Goal: Task Accomplishment & Management: Use online tool/utility

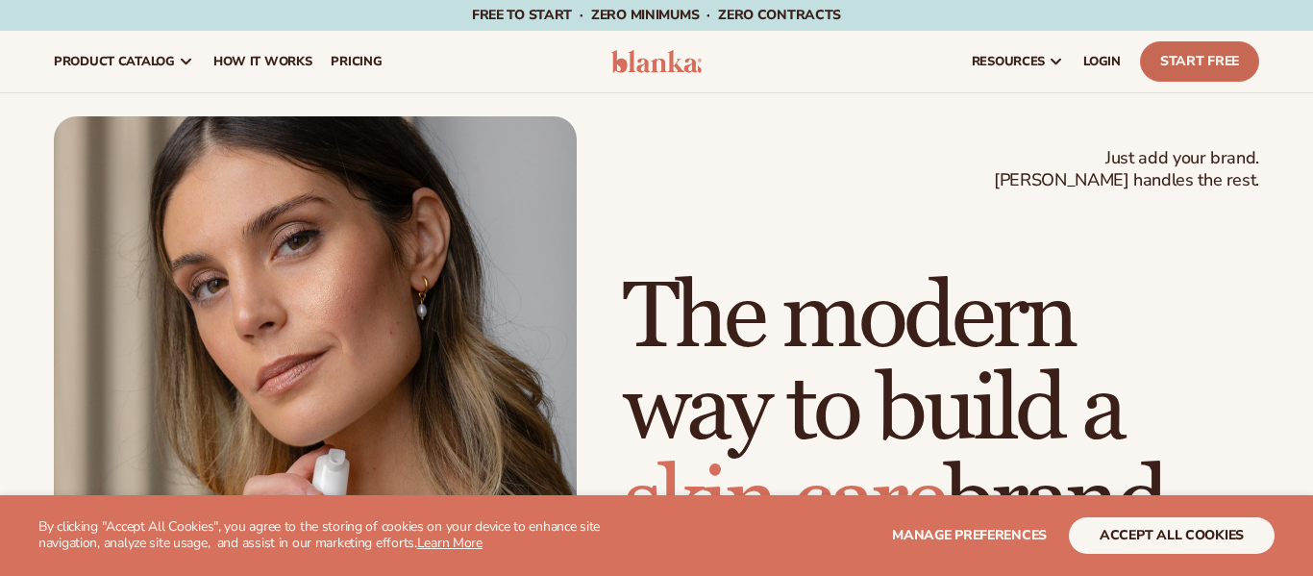
click at [1186, 70] on link "Start Free" at bounding box center [1199, 61] width 119 height 40
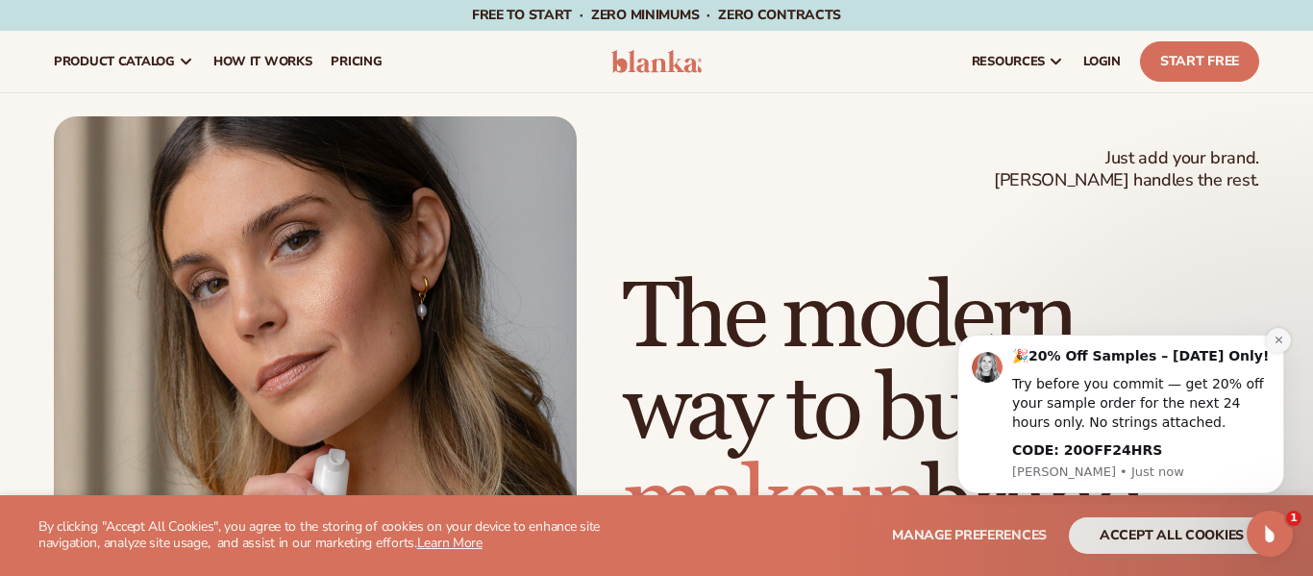
click at [1279, 338] on icon "Dismiss notification" at bounding box center [1277, 339] width 7 height 7
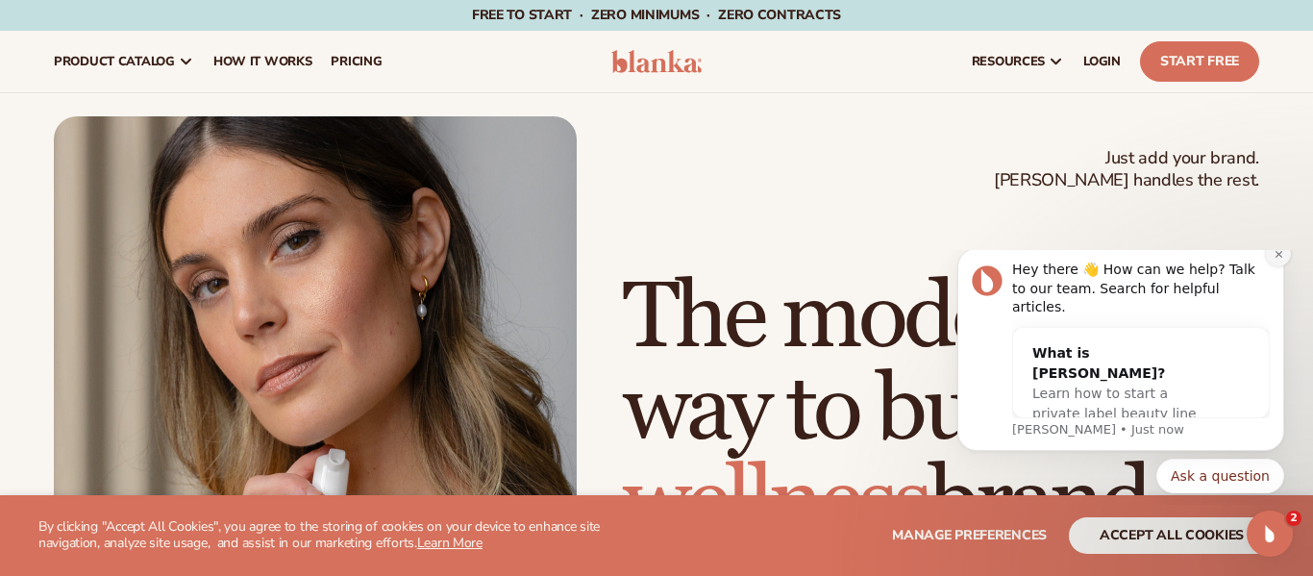
click at [1280, 259] on icon "Dismiss notification" at bounding box center [1278, 254] width 11 height 11
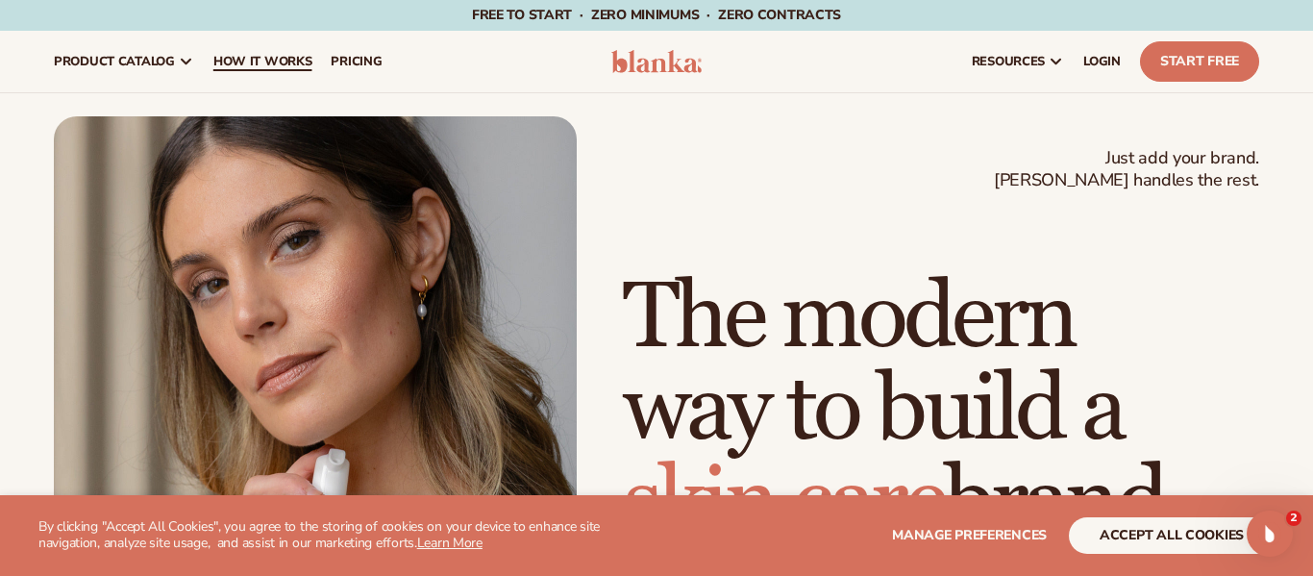
click at [284, 55] on span "How It Works" at bounding box center [262, 61] width 99 height 15
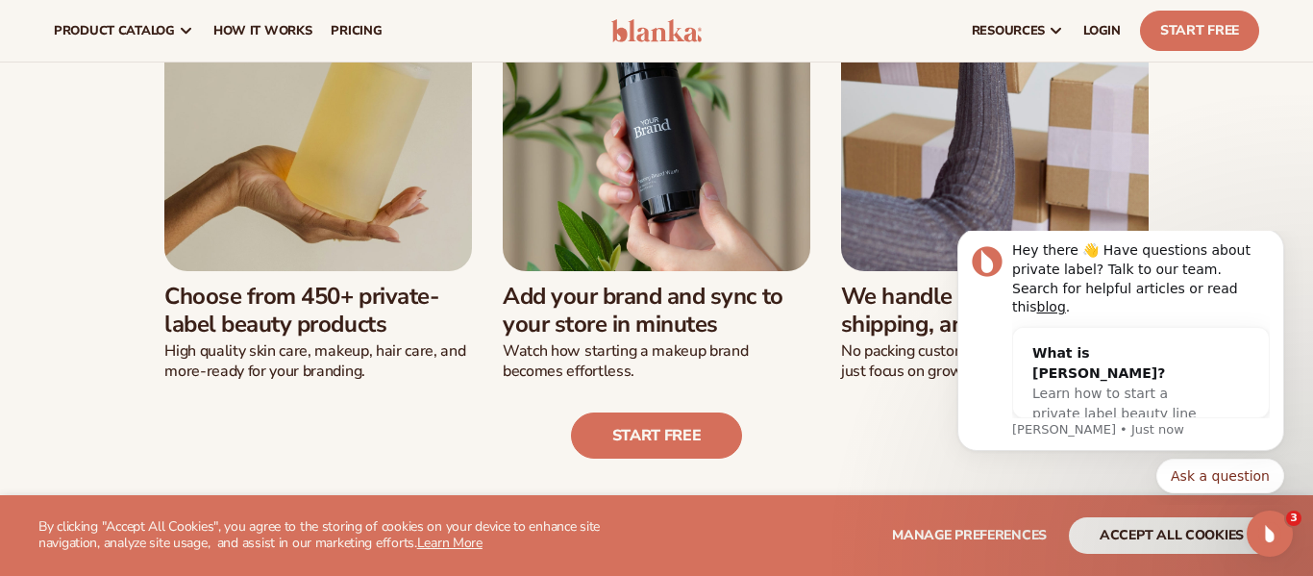
scroll to position [574, 0]
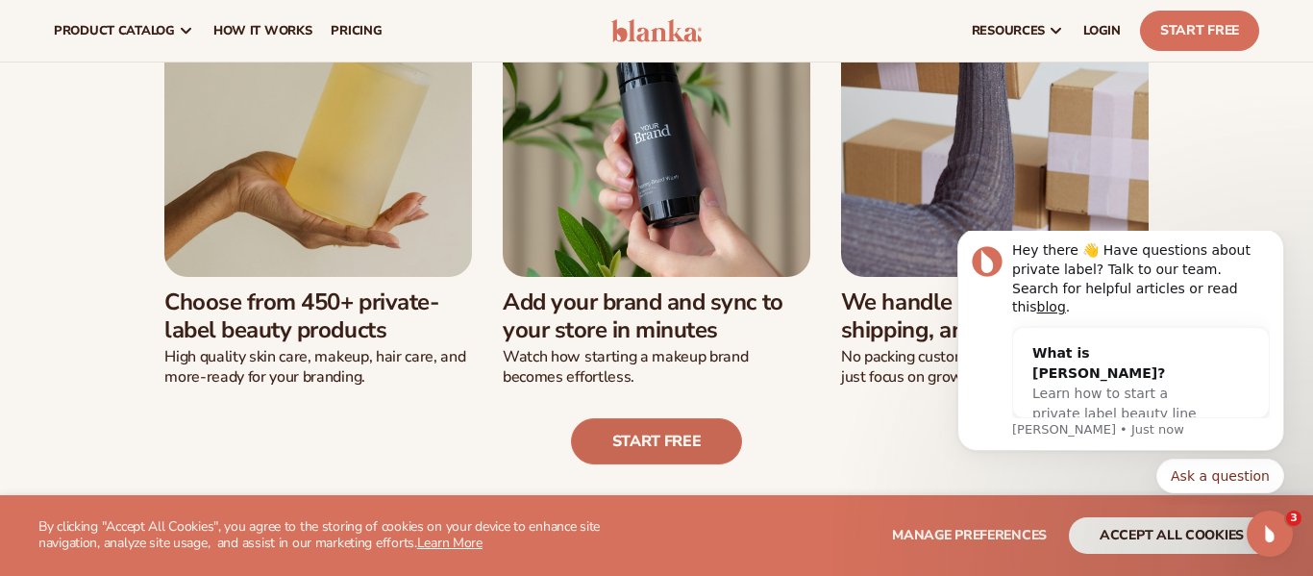
click at [606, 456] on link "Start free" at bounding box center [657, 441] width 172 height 46
